Goal: Check status: Check status

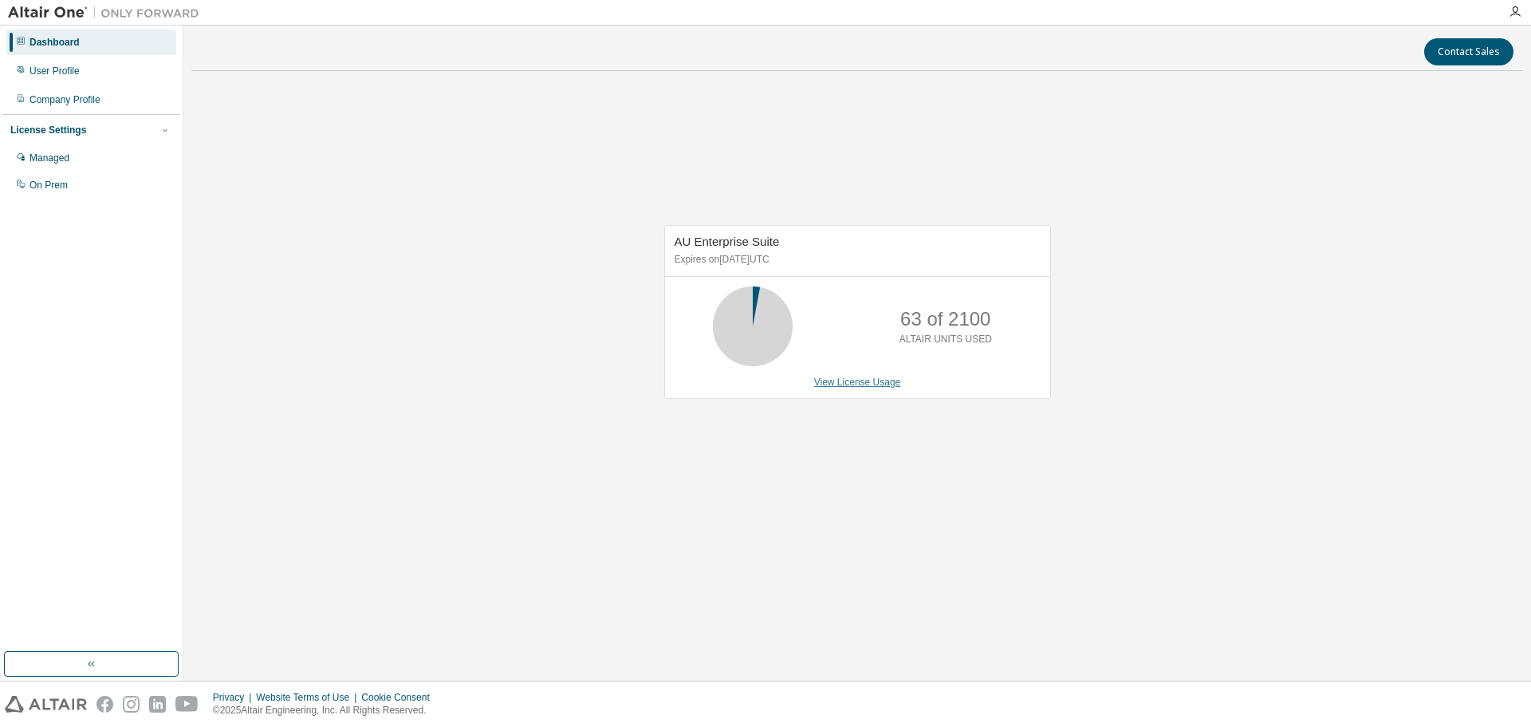
click at [865, 377] on link "View License Usage" at bounding box center [857, 381] width 87 height 11
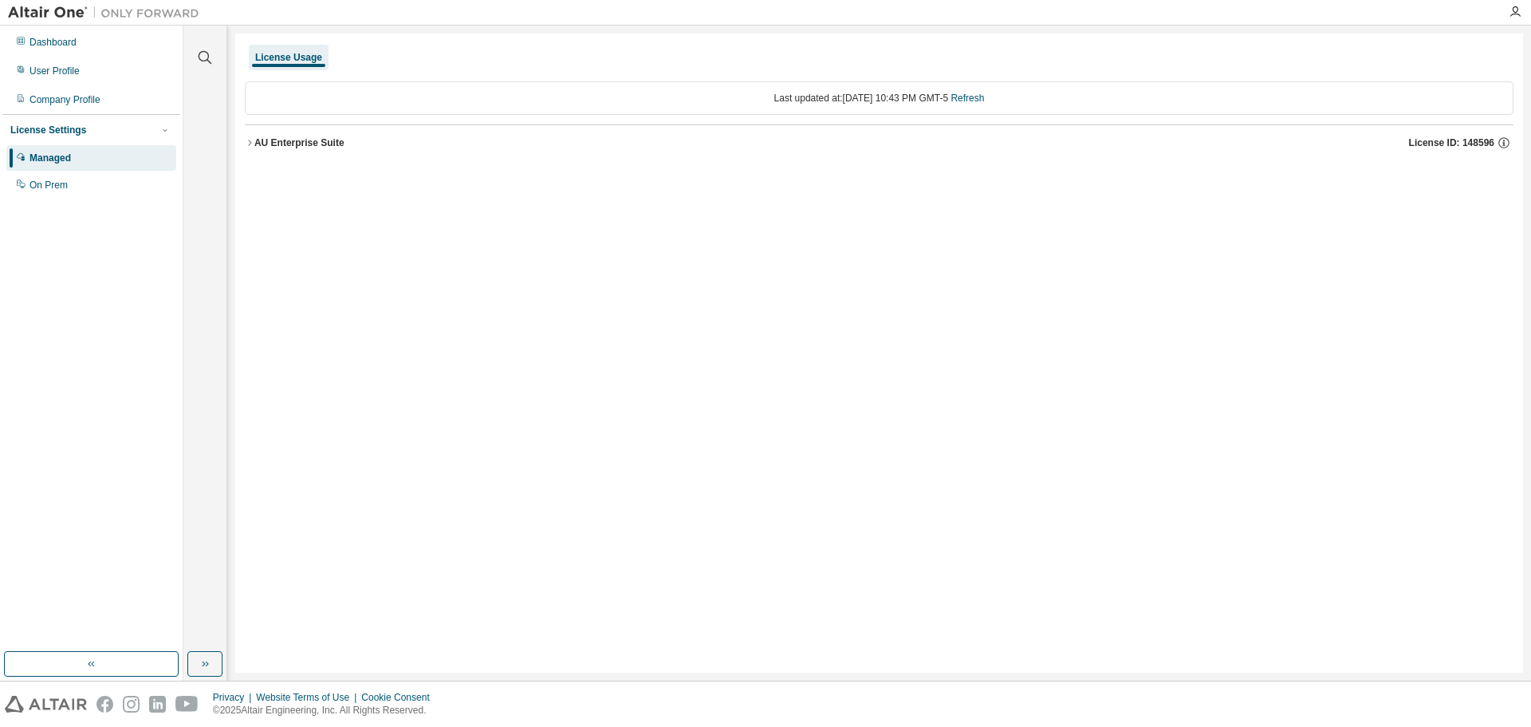
click at [251, 139] on icon "button" at bounding box center [250, 143] width 10 height 10
